Goal: Contribute content

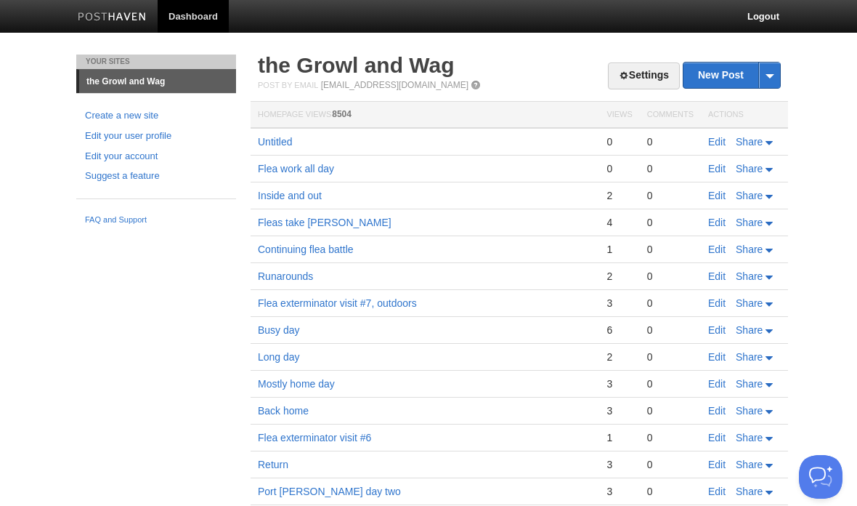
click at [420, 70] on link "the Growl and Wag" at bounding box center [356, 65] width 197 height 24
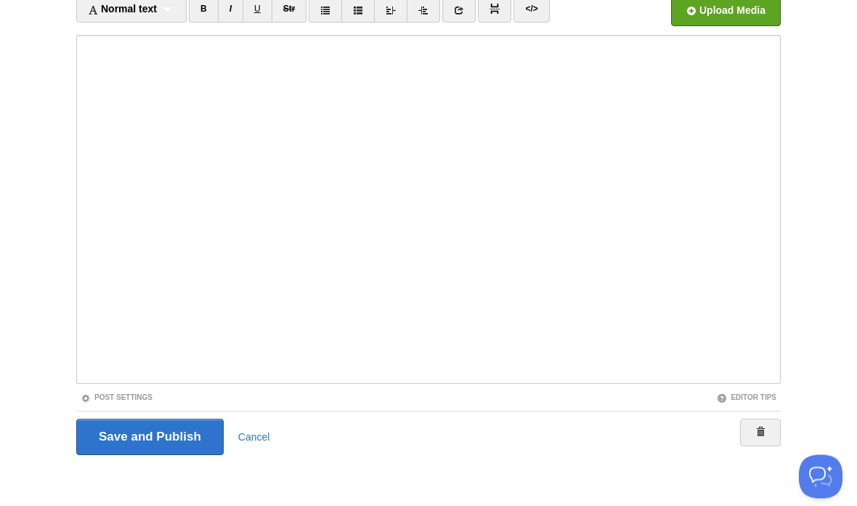
scroll to position [108, 0]
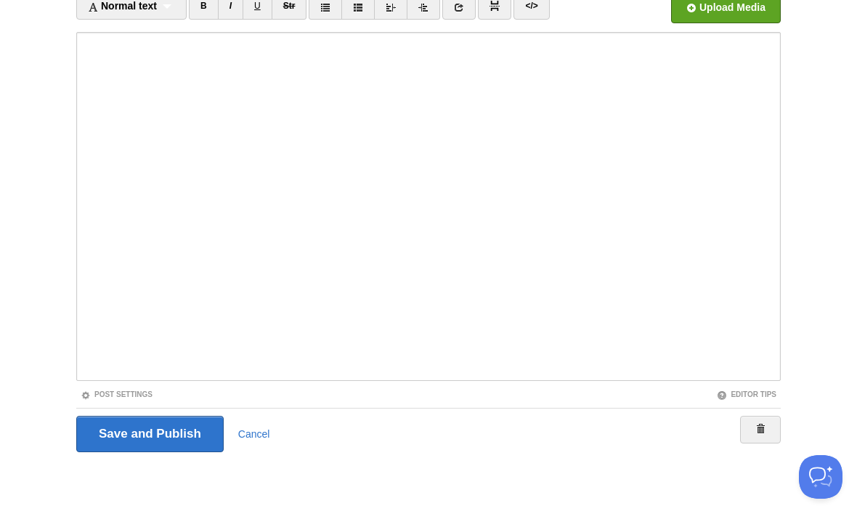
click at [833, 195] on body "Dashboard Logout Your Sites the Growl and Wag Create a new site Edit your user …" at bounding box center [428, 199] width 857 height 615
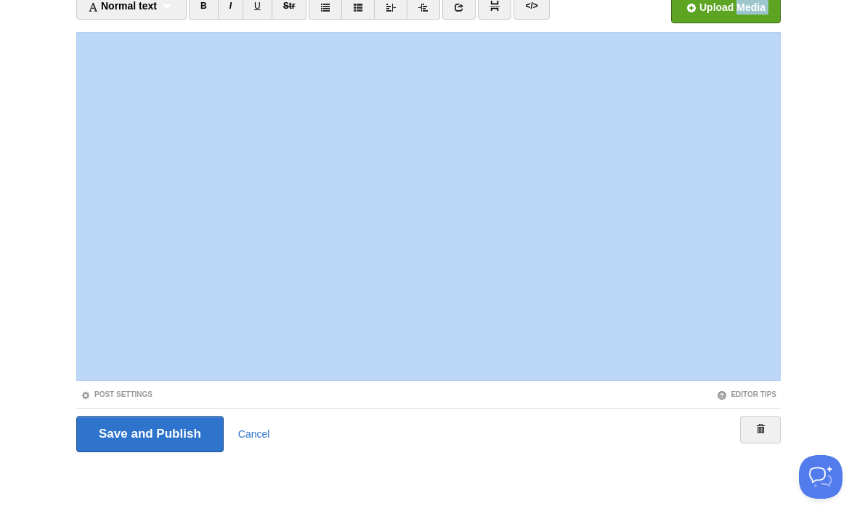
click at [824, 262] on body "Dashboard Logout Your Sites the Growl and Wag Create a new site Edit your user …" at bounding box center [428, 199] width 857 height 615
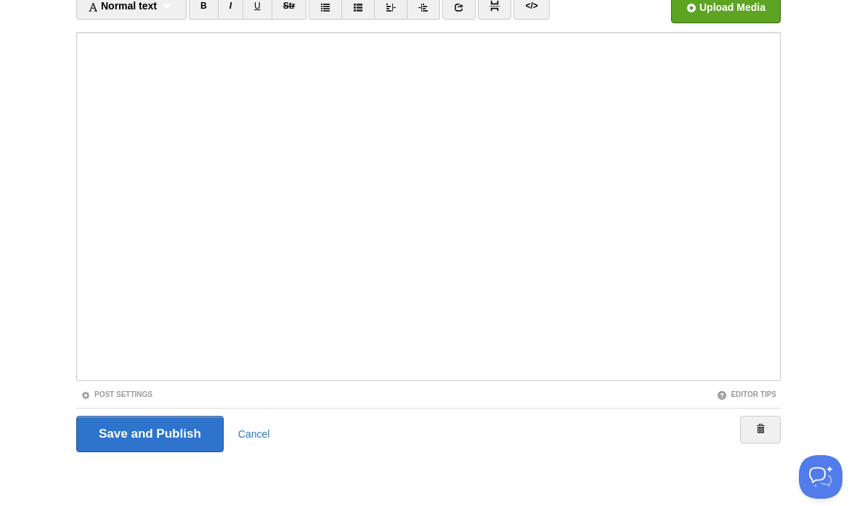
click at [855, 179] on body "Dashboard Logout Your Sites the Growl and Wag Create a new site Edit your user …" at bounding box center [428, 199] width 857 height 615
click at [181, 427] on input "Save and Publish" at bounding box center [150, 434] width 148 height 36
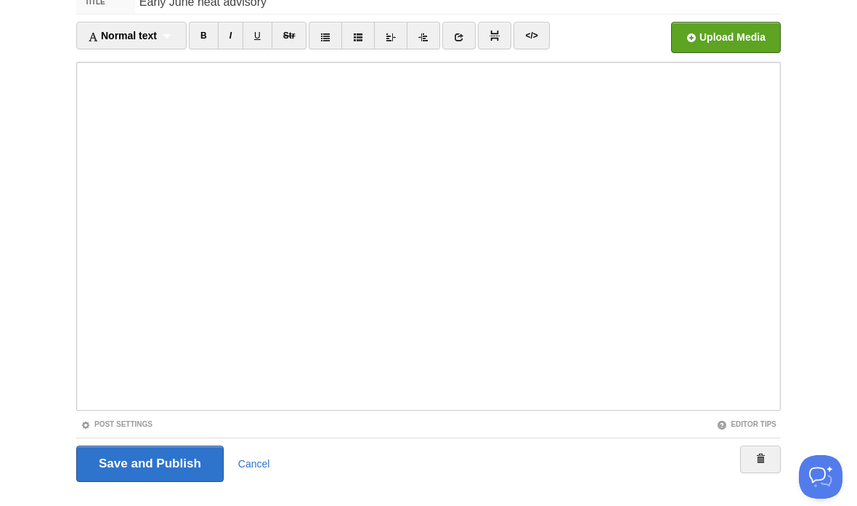
scroll to position [54, 0]
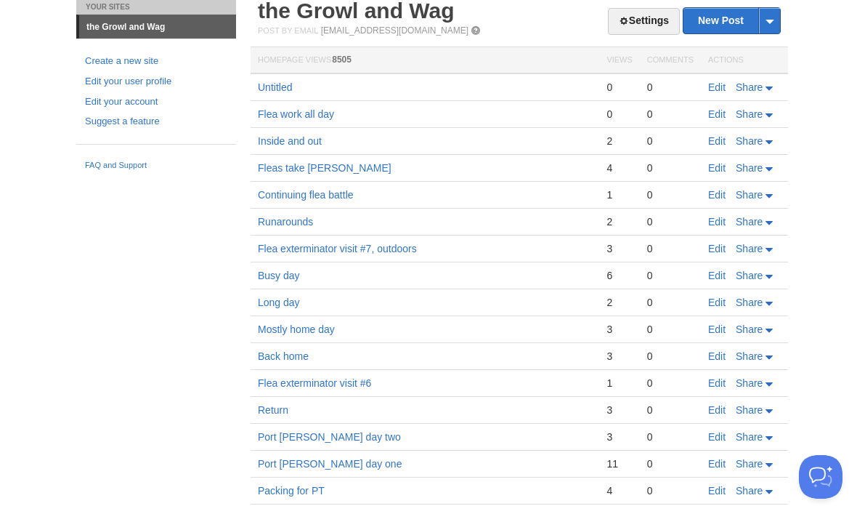
click at [716, 91] on link "Edit" at bounding box center [716, 87] width 17 height 12
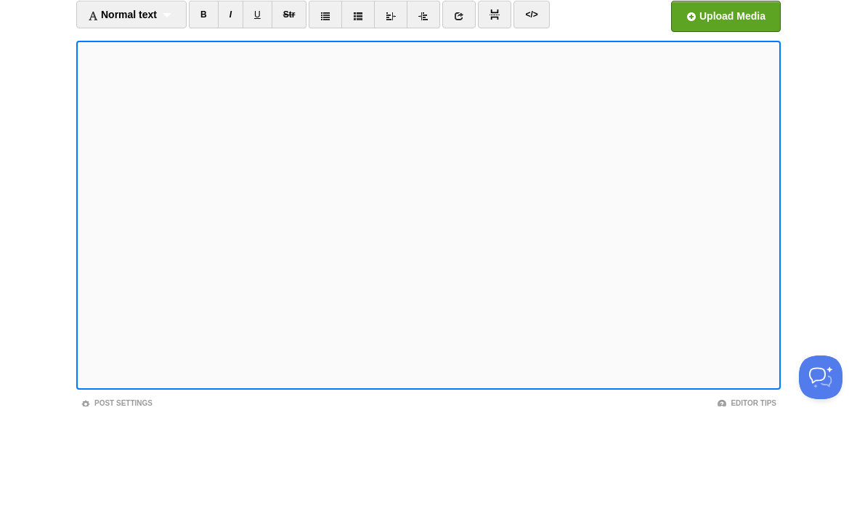
click at [110, 140] on iframe at bounding box center [428, 314] width 705 height 349
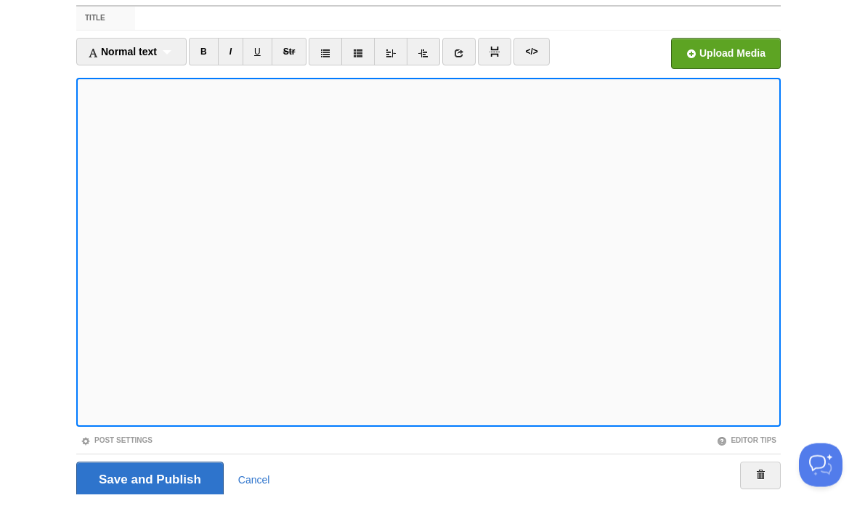
scroll to position [62, 0]
click at [189, 463] on input "Save and Publish" at bounding box center [150, 479] width 148 height 36
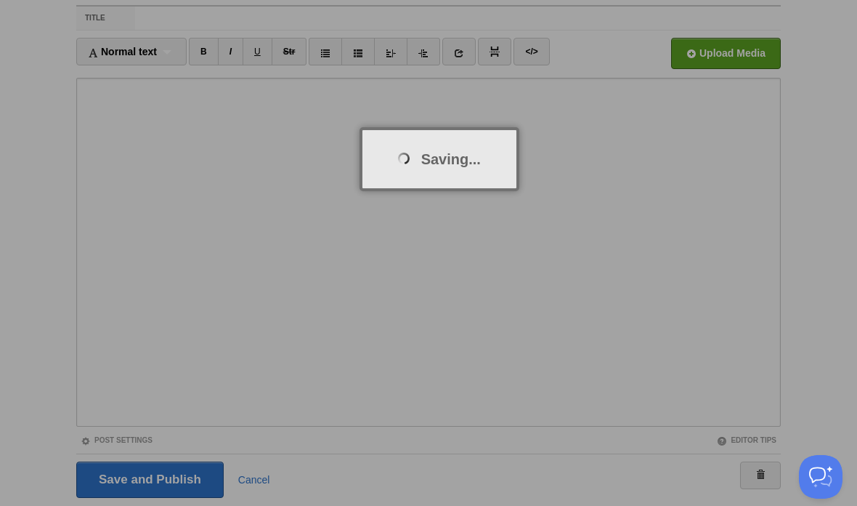
scroll to position [54, 0]
